Goal: Find specific page/section: Find specific page/section

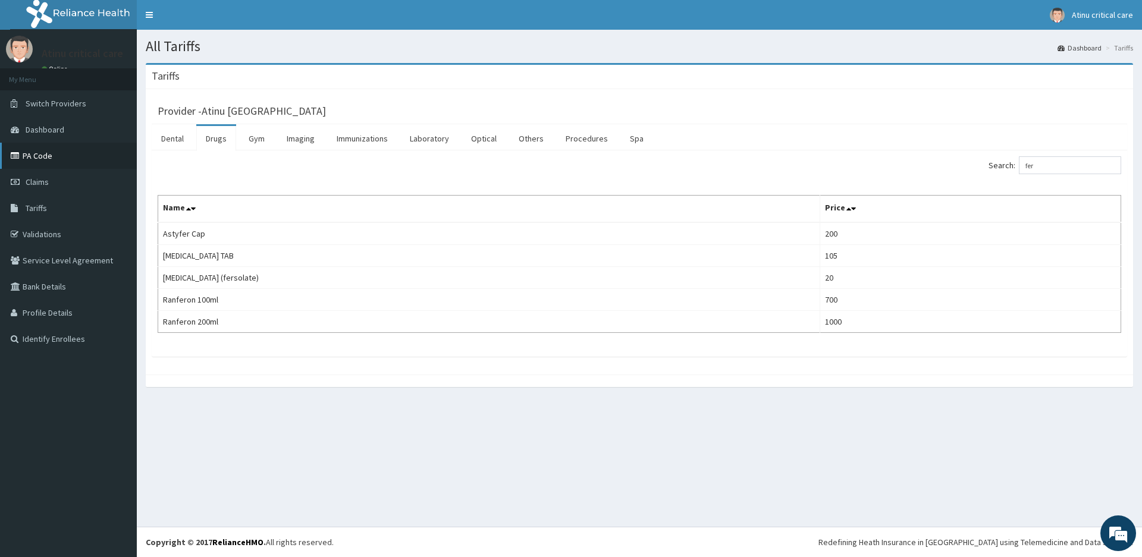
click at [42, 155] on link "PA Code" at bounding box center [68, 156] width 137 height 26
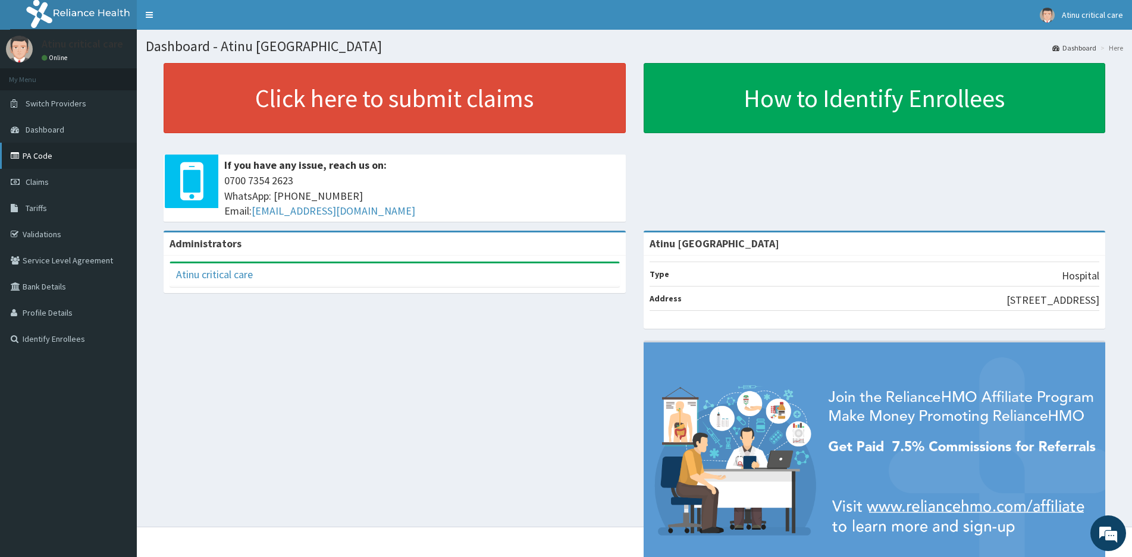
click at [47, 156] on link "PA Code" at bounding box center [68, 156] width 137 height 26
click at [42, 154] on link "PA Code" at bounding box center [68, 156] width 137 height 26
